Goal: Information Seeking & Learning: Learn about a topic

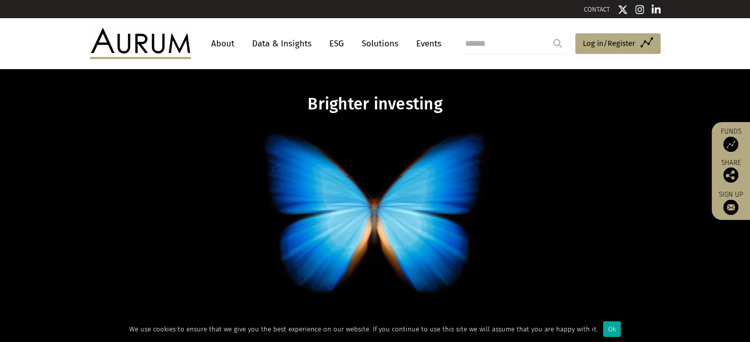
click at [226, 41] on link "About" at bounding box center [222, 43] width 33 height 19
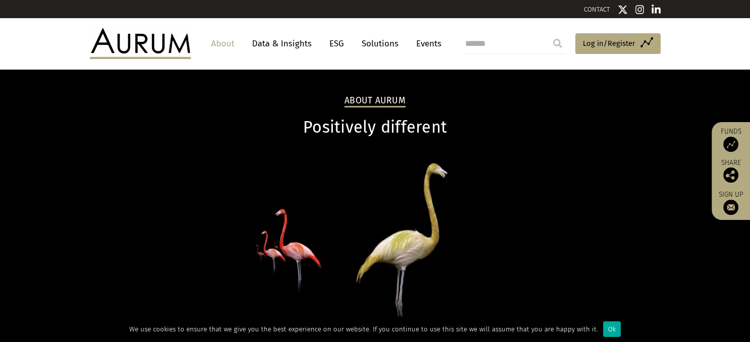
click at [217, 42] on link "About" at bounding box center [222, 43] width 33 height 19
click at [606, 327] on div "Ok" at bounding box center [612, 330] width 18 height 16
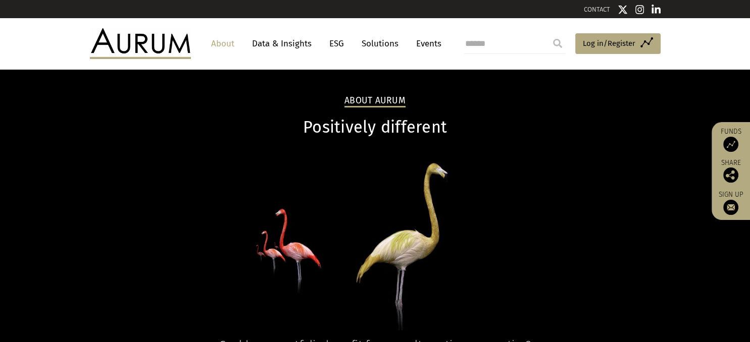
click at [227, 45] on link "About" at bounding box center [222, 43] width 33 height 19
click at [222, 43] on link "About" at bounding box center [222, 43] width 33 height 19
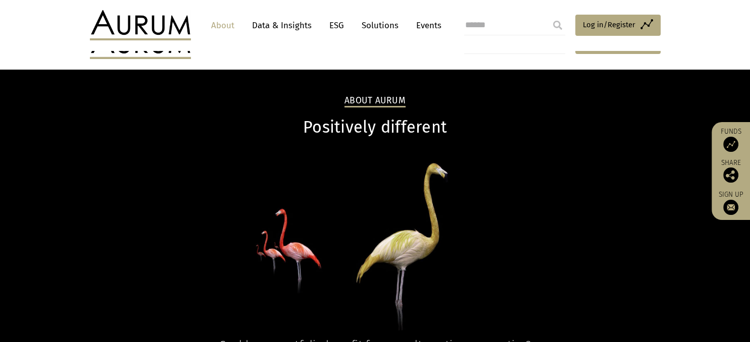
scroll to position [89, 0]
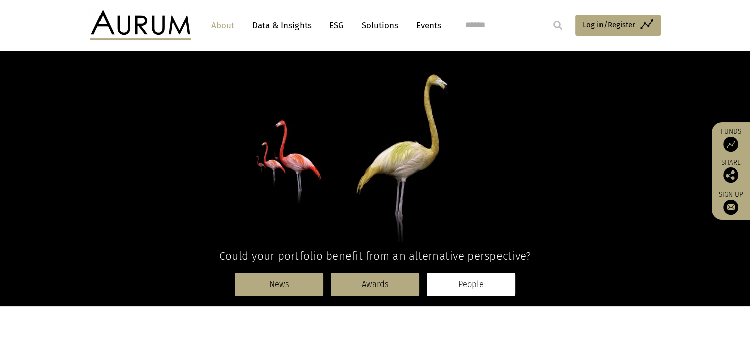
click at [472, 282] on link "People" at bounding box center [471, 284] width 88 height 23
